Goal: Contribute content

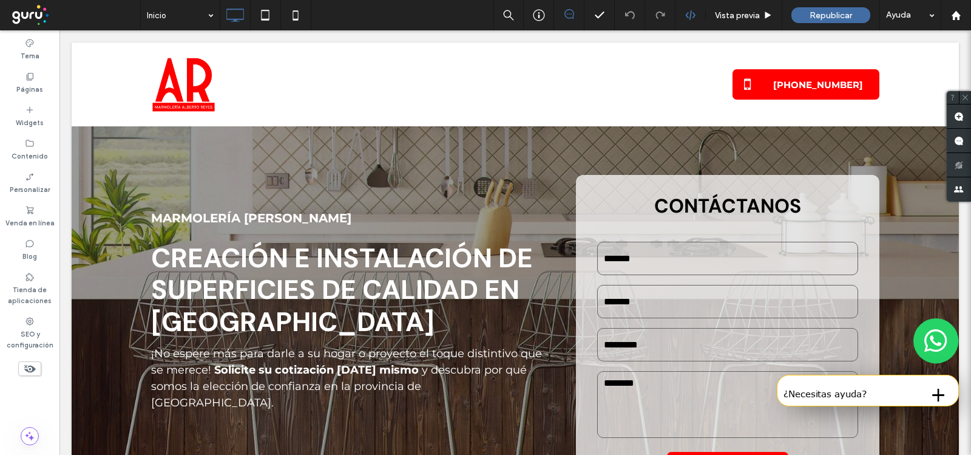
click at [686, 9] on div "Vista previa Republicar Ayuda" at bounding box center [732, 15] width 478 height 30
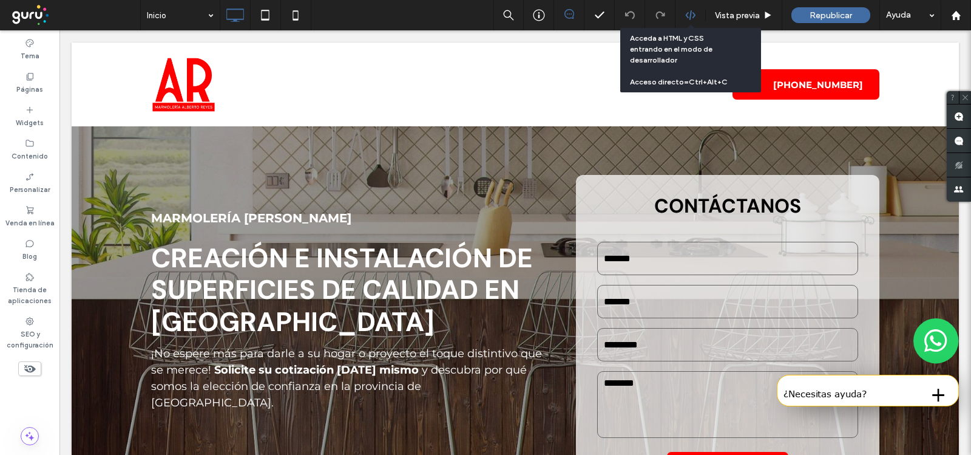
click at [691, 14] on icon at bounding box center [690, 15] width 11 height 11
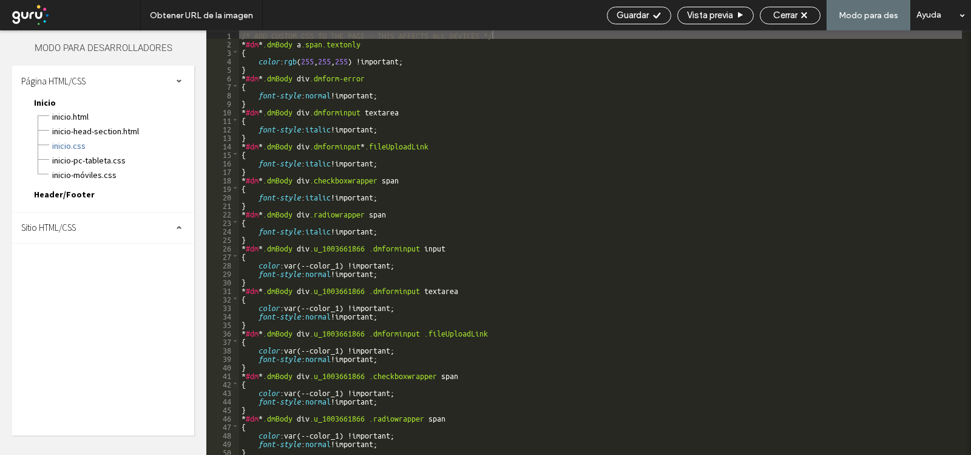
click at [66, 234] on div "Sitio HTML/CSS" at bounding box center [103, 227] width 182 height 30
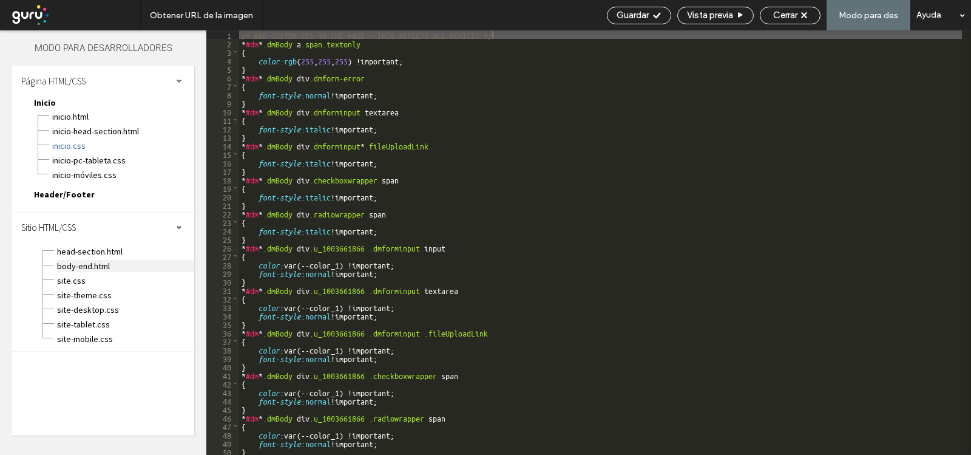
click at [79, 265] on span "body-end.html" at bounding box center [125, 266] width 138 height 12
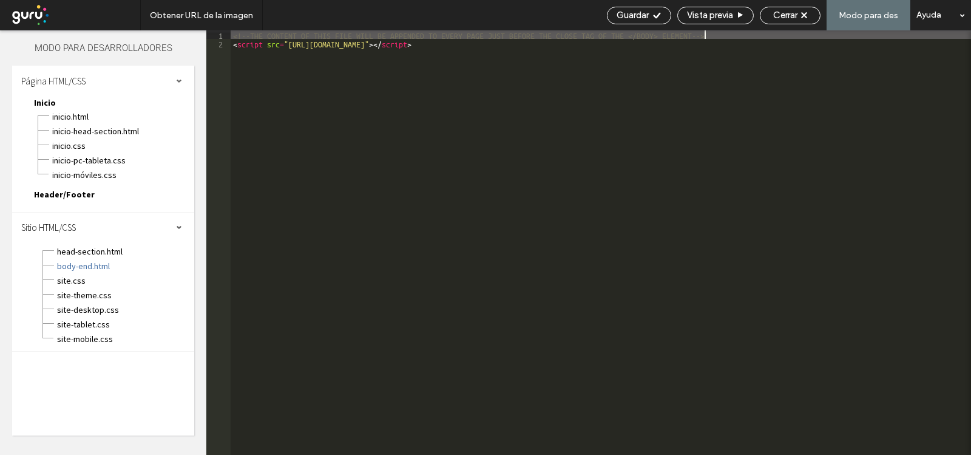
click at [727, 36] on div "<!--THE CONTENT OF THIS FILE WILL BE APPENDED TO EVERY PAGE JUST BEFORE THE CLO…" at bounding box center [601, 250] width 740 height 441
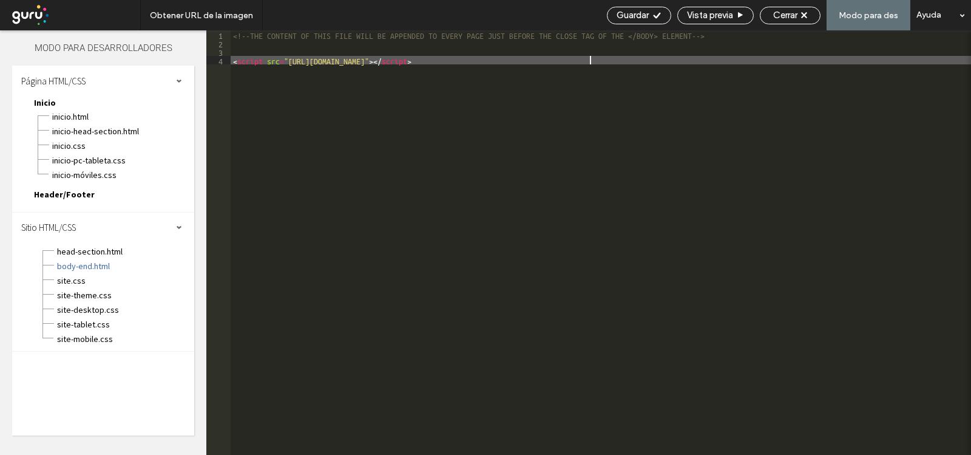
click at [615, 59] on div "<!--THE CONTENT OF THIS FILE WILL BE APPENDED TO EVERY PAGE JUST BEFORE THE CLO…" at bounding box center [601, 250] width 740 height 441
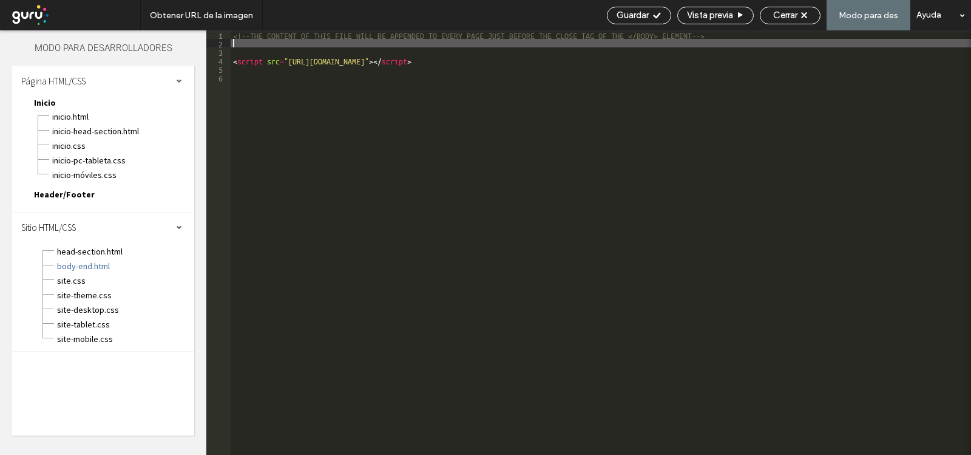
click at [713, 42] on div "<!--THE CONTENT OF THIS FILE WILL BE APPENDED TO EVERY PAGE JUST BEFORE THE CLO…" at bounding box center [601, 250] width 740 height 441
click at [621, 56] on div "<!--THE CONTENT OF THIS FILE WILL BE APPENDED TO EVERY PAGE JUST BEFORE THE CLO…" at bounding box center [601, 250] width 740 height 441
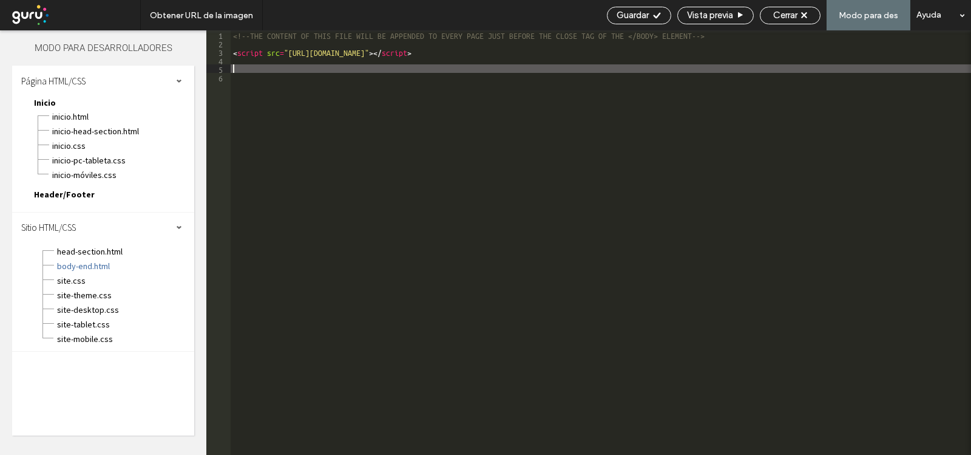
type textarea "**"
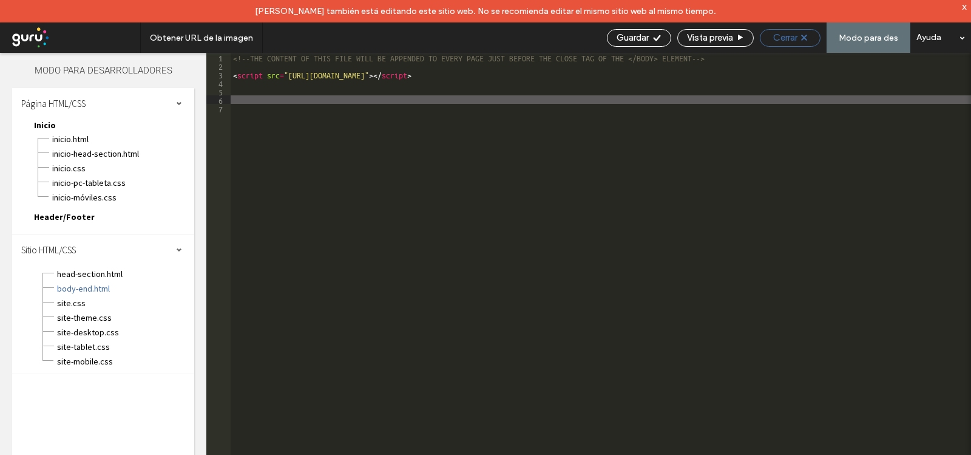
click at [805, 38] on icon at bounding box center [804, 38] width 6 height 6
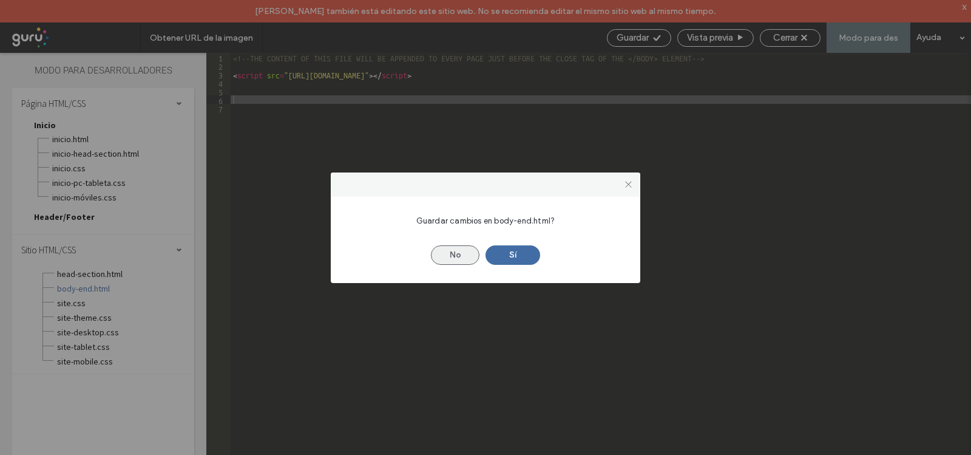
click at [462, 254] on button "No" at bounding box center [455, 254] width 49 height 19
